Goal: Complete application form: Complete application form

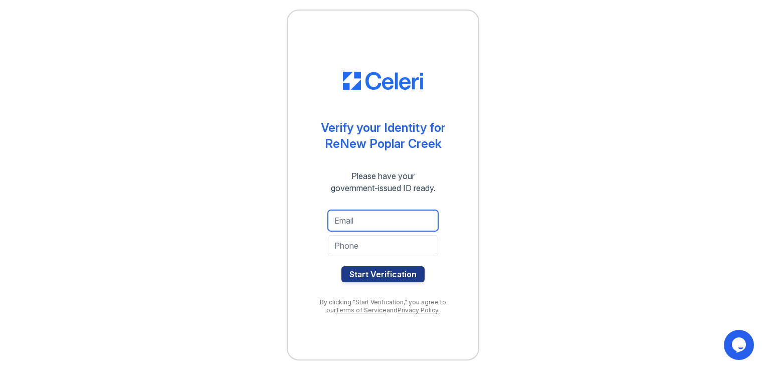
click at [384, 213] on input "email" at bounding box center [383, 220] width 110 height 21
type input "[EMAIL_ADDRESS][DOMAIN_NAME]"
type input "3312009374"
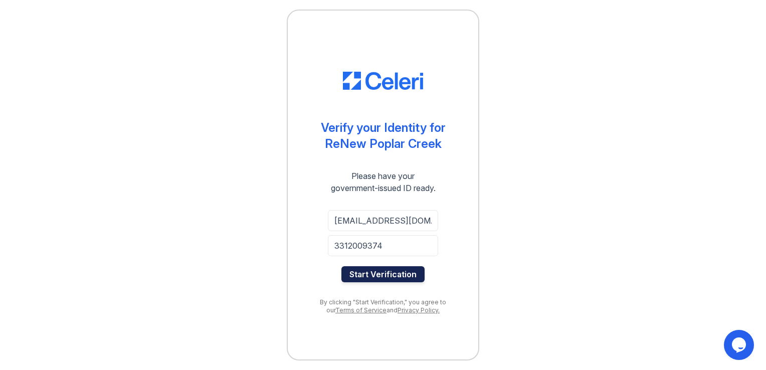
click at [379, 277] on button "Start Verification" at bounding box center [382, 274] width 83 height 16
